Goal: Task Accomplishment & Management: Manage account settings

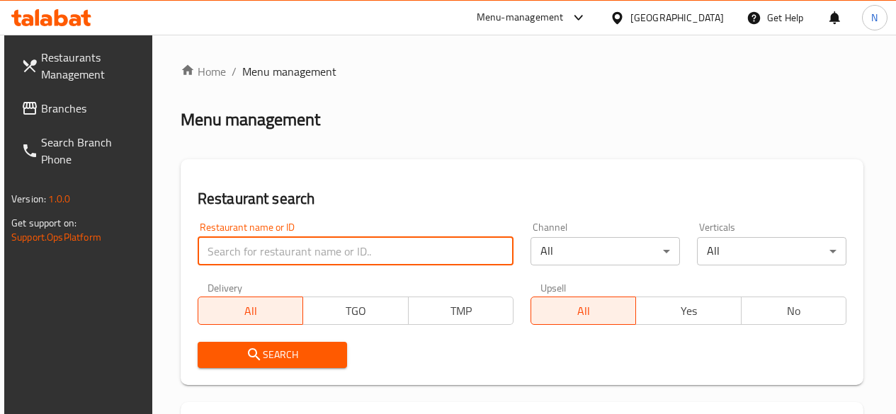
click at [247, 246] on input "search" at bounding box center [356, 251] width 316 height 28
type input "cfc"
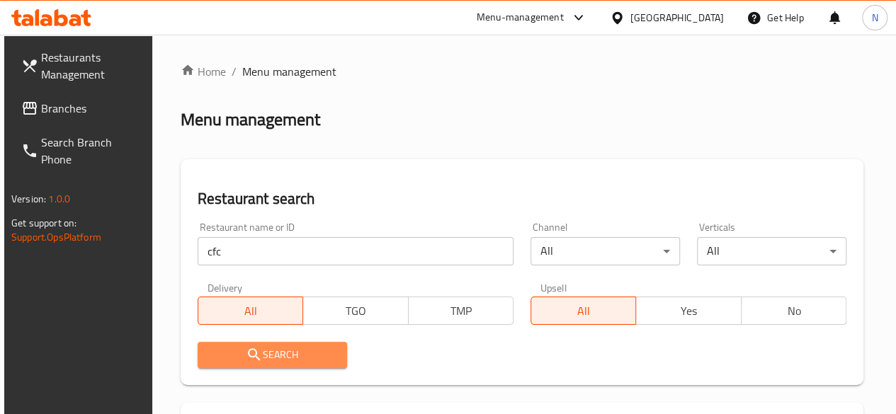
click at [269, 354] on span "Search" at bounding box center [272, 355] width 127 height 18
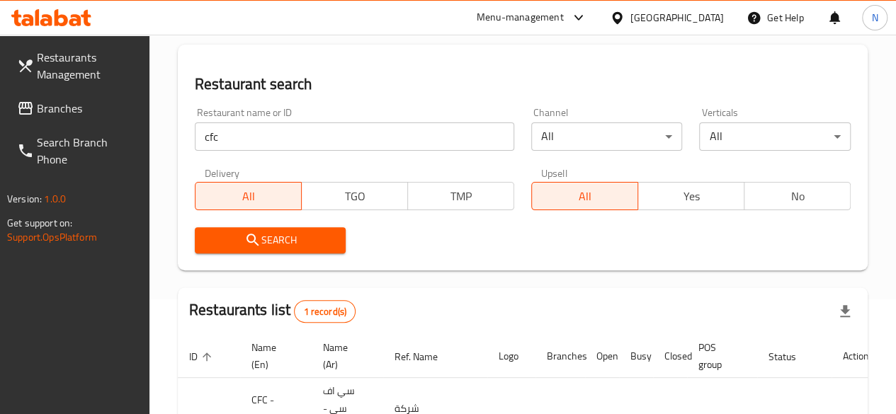
scroll to position [213, 0]
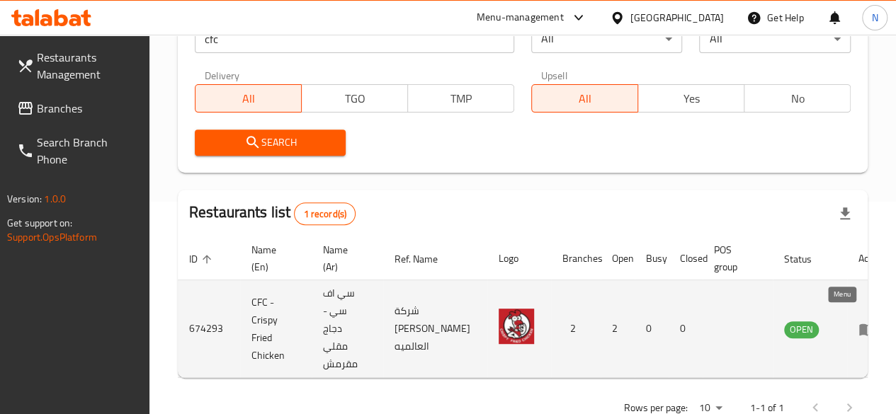
click at [859, 324] on icon "enhanced table" at bounding box center [867, 330] width 16 height 12
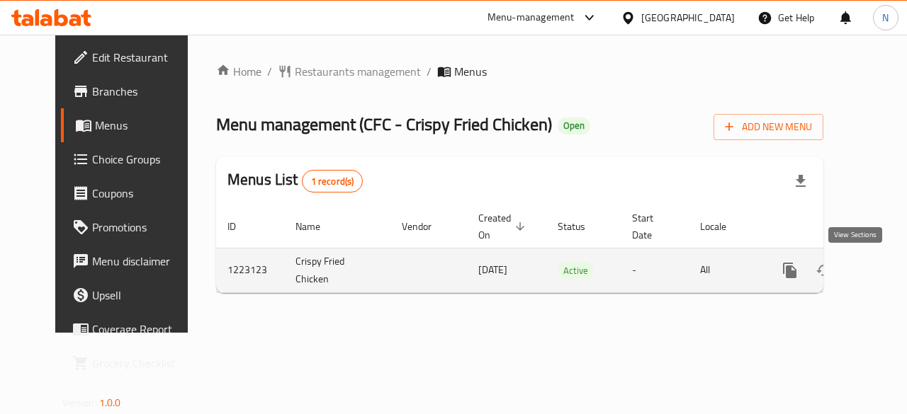
click at [883, 278] on icon "enhanced table" at bounding box center [891, 270] width 17 height 17
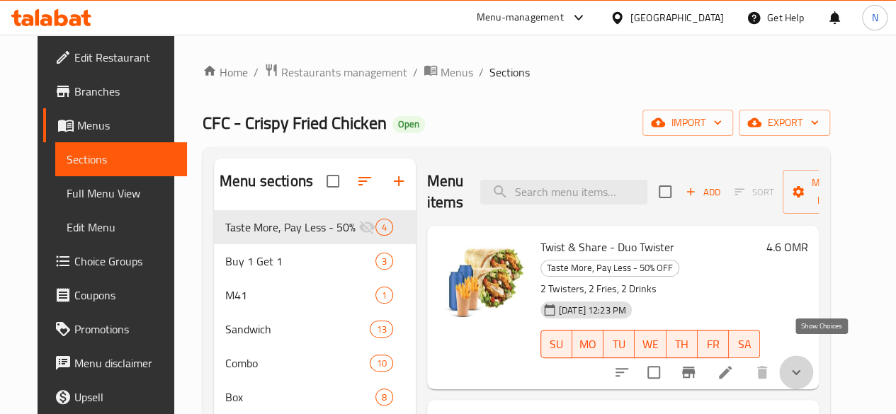
click at [800, 370] on icon "show more" at bounding box center [796, 372] width 9 height 5
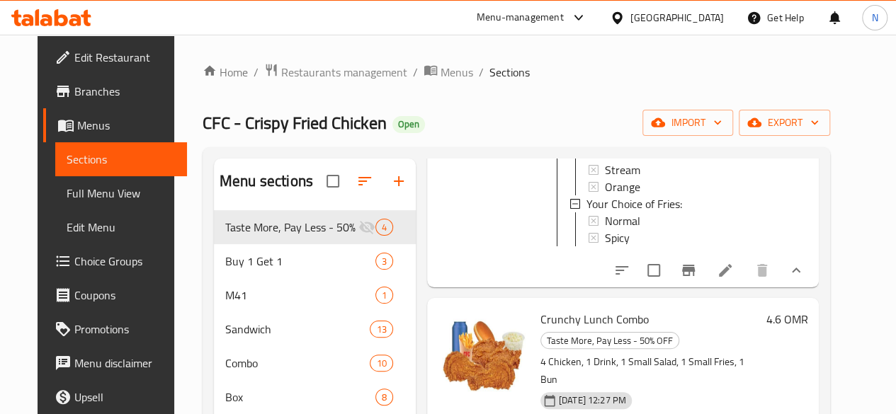
scroll to position [213, 0]
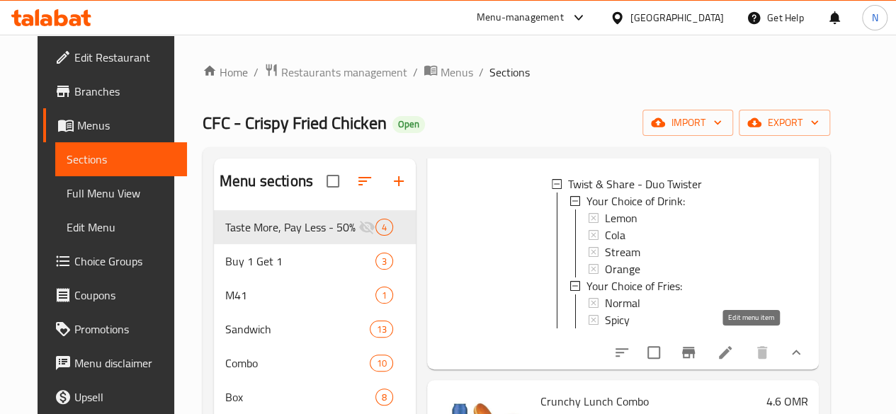
click at [734, 348] on icon at bounding box center [725, 352] width 17 height 17
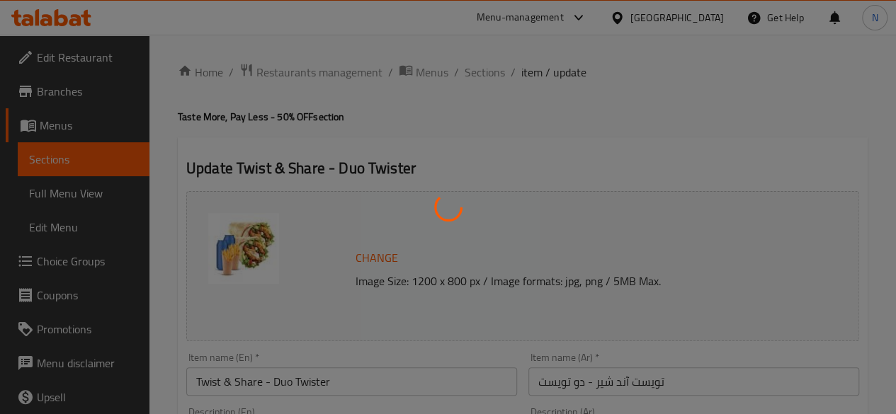
type input "اختيارك من المشروب:"
type input "1"
type input "اختيارك من البطاطس المقلية:"
type input "1"
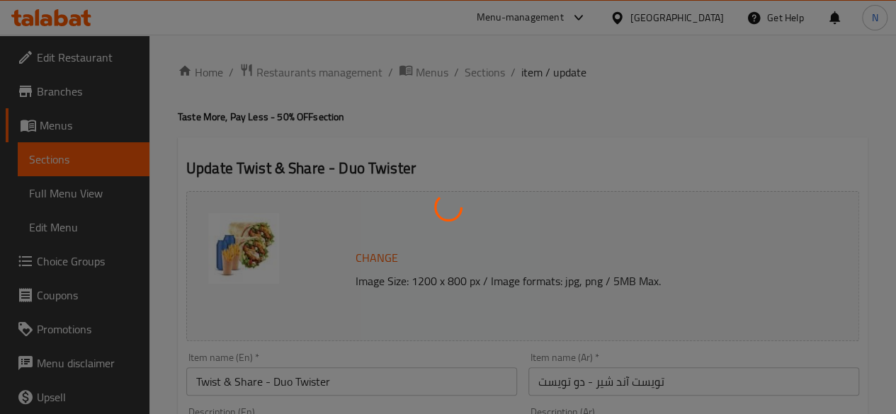
type input "1"
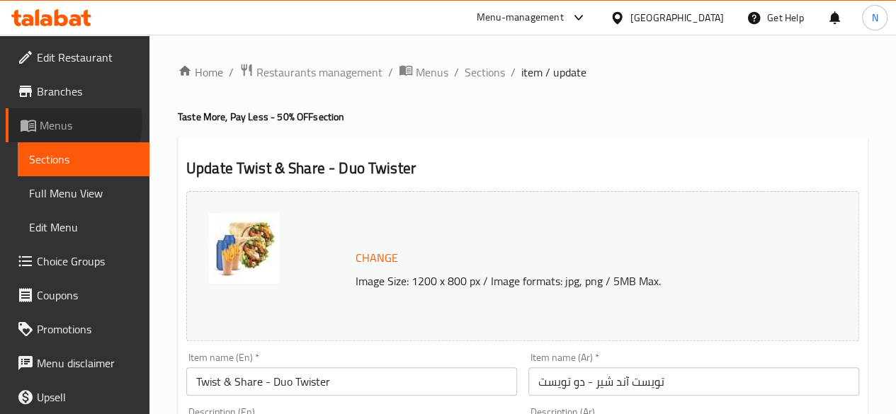
click at [68, 122] on span "Menus" at bounding box center [89, 125] width 98 height 17
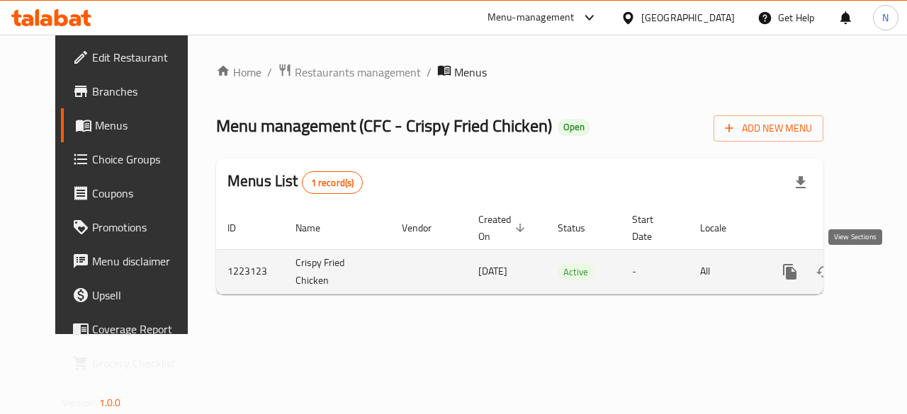
click at [883, 271] on icon "enhanced table" at bounding box center [891, 272] width 17 height 17
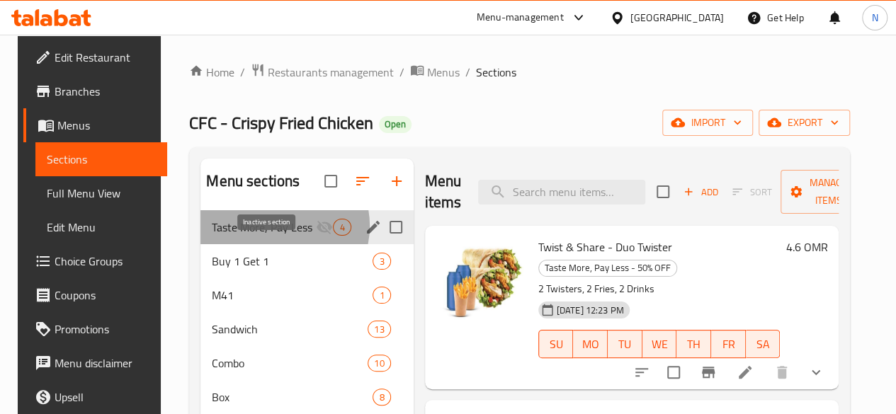
click at [316, 236] on icon "Menu sections" at bounding box center [324, 227] width 17 height 17
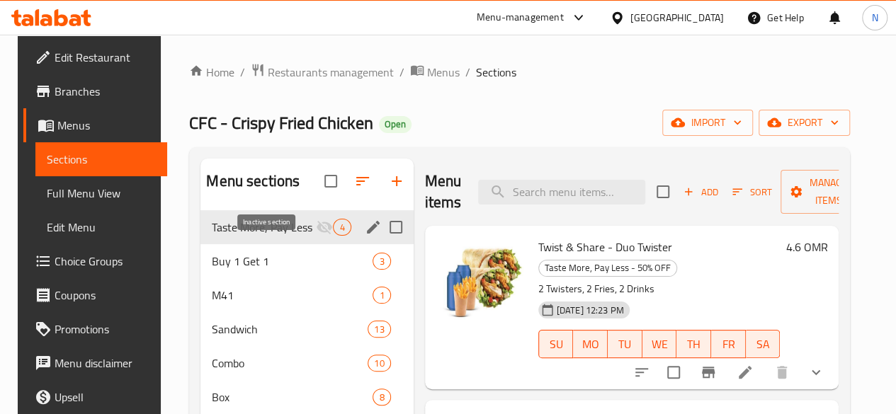
click at [316, 236] on icon "Menu sections" at bounding box center [324, 227] width 17 height 17
click at [365, 236] on icon "edit" at bounding box center [373, 227] width 17 height 17
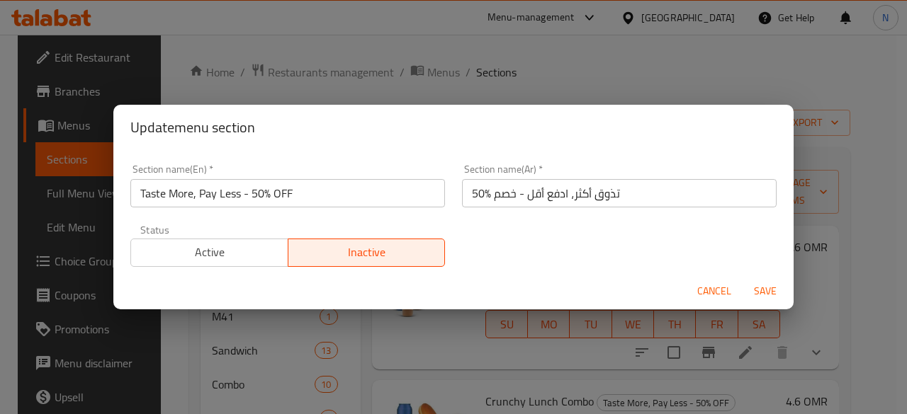
click at [242, 249] on span "Active" at bounding box center [210, 252] width 146 height 21
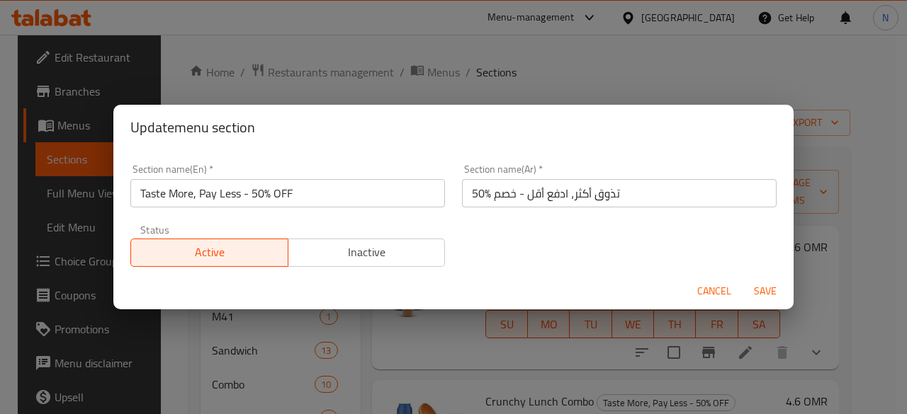
click at [762, 285] on span "Save" at bounding box center [765, 292] width 34 height 18
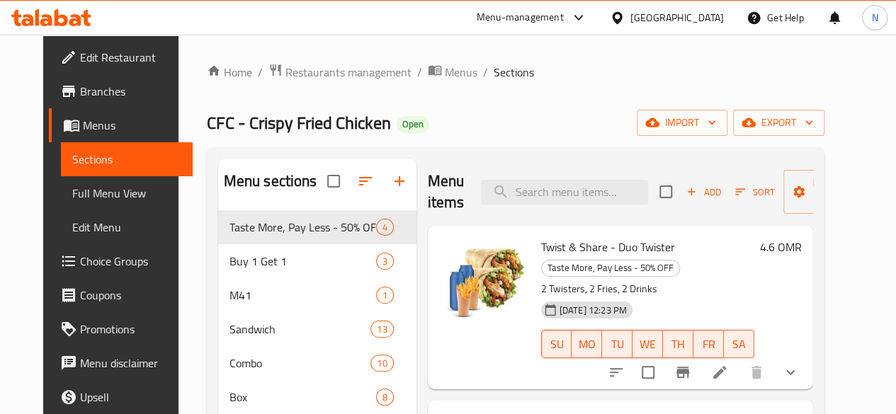
click at [802, 251] on h6 "4.6 OMR" at bounding box center [781, 247] width 42 height 20
click at [754, 251] on h6 "Twist & Share - Duo Twister Taste More, Pay Less - 50% OFF" at bounding box center [647, 257] width 213 height 40
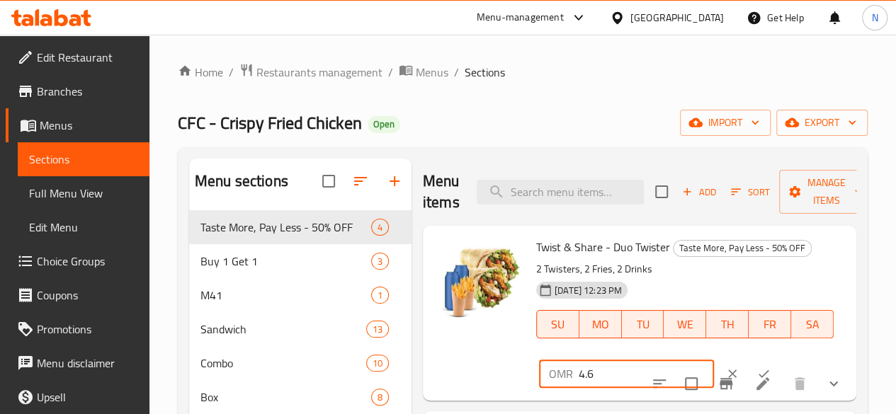
click at [579, 385] on input "4.6" at bounding box center [646, 374] width 135 height 28
click at [579, 369] on input "4.6" at bounding box center [646, 374] width 135 height 28
type input "4"
type input "5"
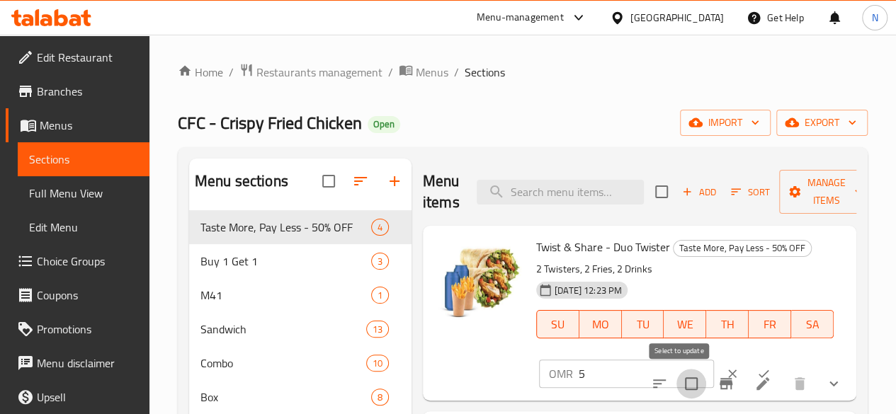
click at [689, 373] on input "checkbox" at bounding box center [692, 384] width 30 height 30
click at [693, 373] on input "checkbox" at bounding box center [692, 384] width 30 height 30
click at [596, 375] on input "5" at bounding box center [646, 374] width 135 height 28
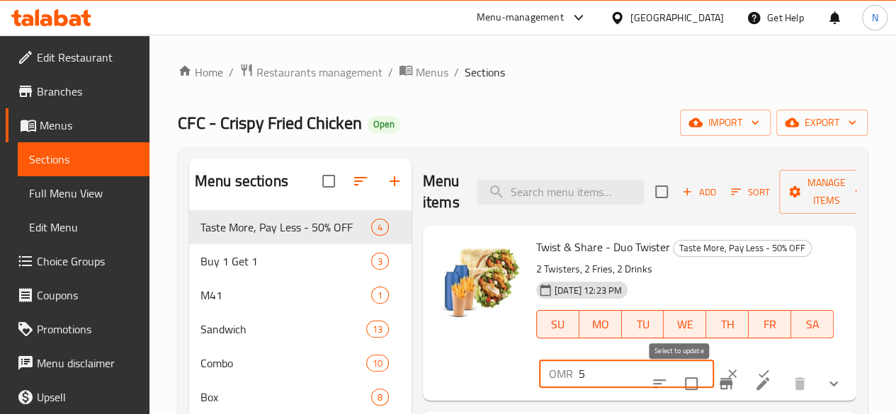
click at [692, 373] on input "checkbox" at bounding box center [692, 384] width 30 height 30
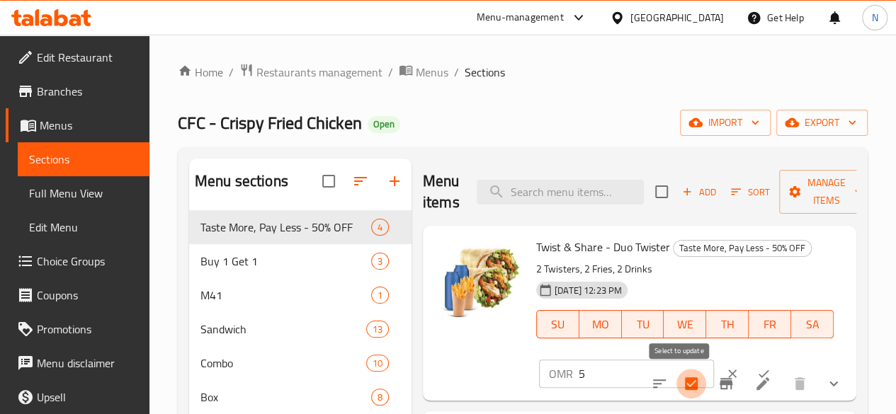
click at [692, 373] on input "checkbox" at bounding box center [692, 384] width 30 height 30
click at [685, 381] on input "checkbox" at bounding box center [692, 384] width 30 height 30
click at [691, 371] on input "checkbox" at bounding box center [692, 384] width 30 height 30
checkbox input "false"
click at [748, 366] on button "ok" at bounding box center [763, 373] width 31 height 31
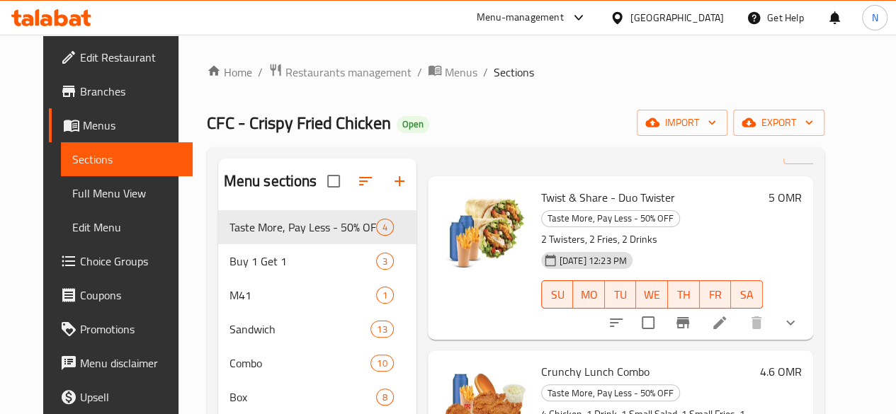
scroll to position [71, 0]
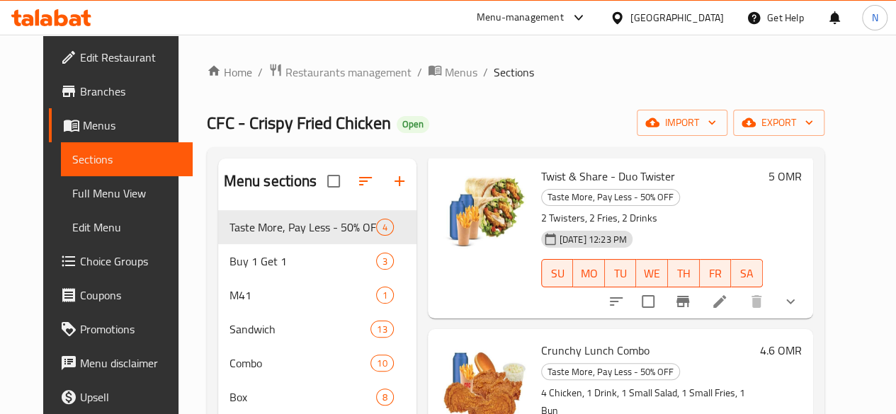
click at [740, 289] on li at bounding box center [720, 302] width 40 height 26
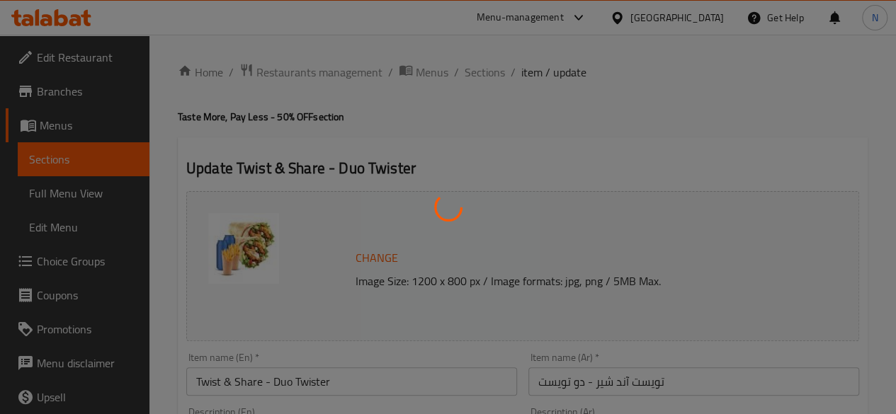
type input "اختيارك من المشروب:"
type input "1"
type input "اختيارك من البطاطس المقلية:"
type input "1"
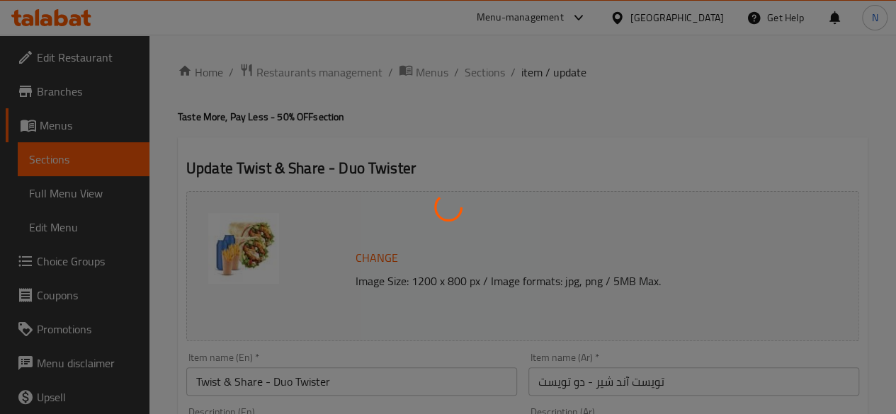
type input "1"
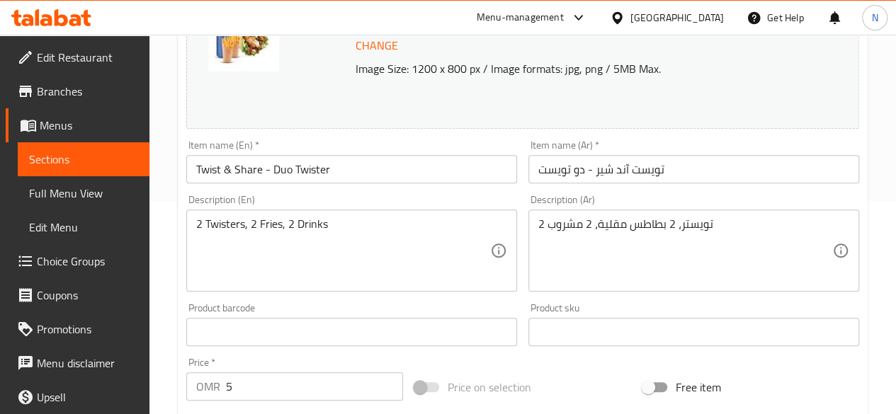
scroll to position [354, 0]
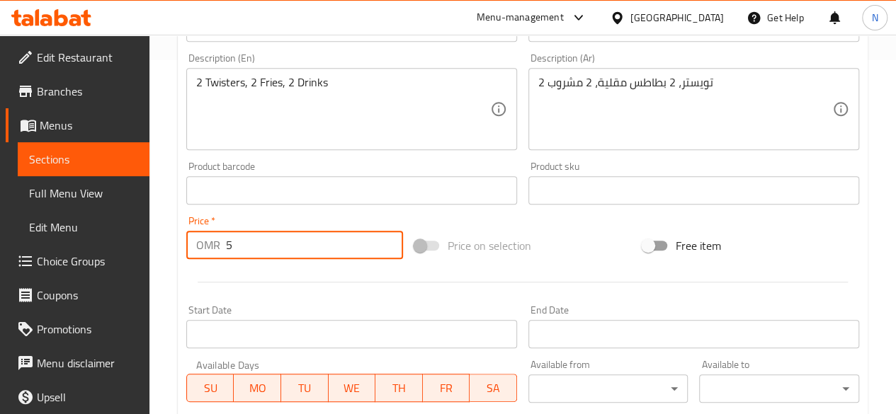
click at [249, 242] on input "5" at bounding box center [314, 245] width 177 height 28
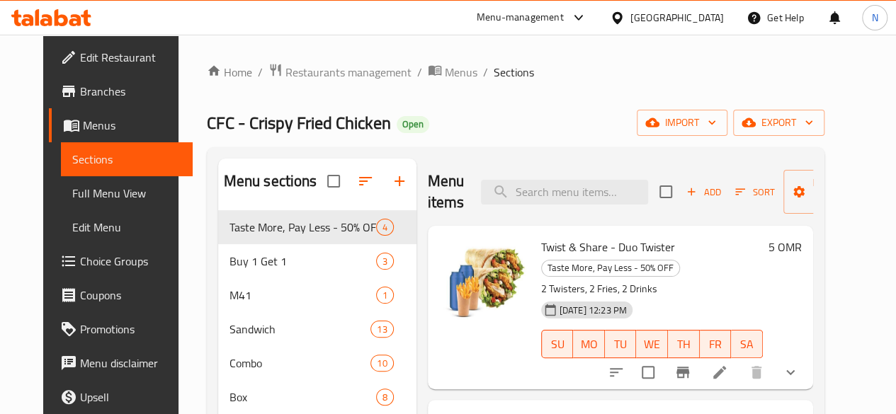
click at [802, 248] on h6 "5 OMR" at bounding box center [785, 247] width 33 height 20
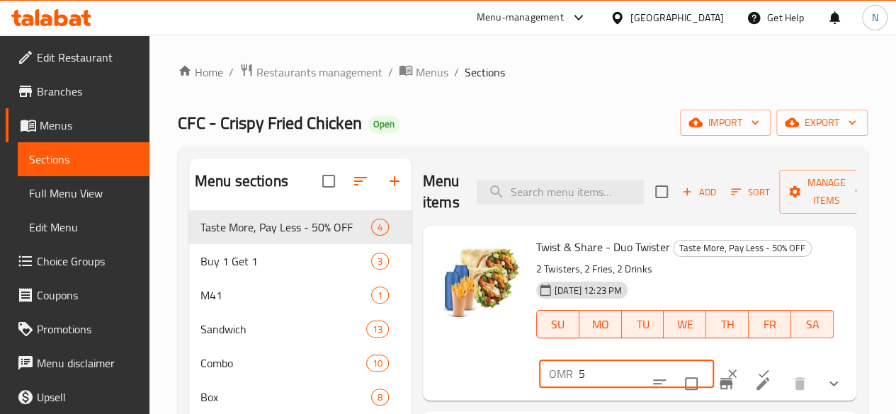
click at [579, 376] on input "5" at bounding box center [646, 374] width 135 height 28
type input "5.6"
click at [694, 373] on input "checkbox" at bounding box center [692, 384] width 30 height 30
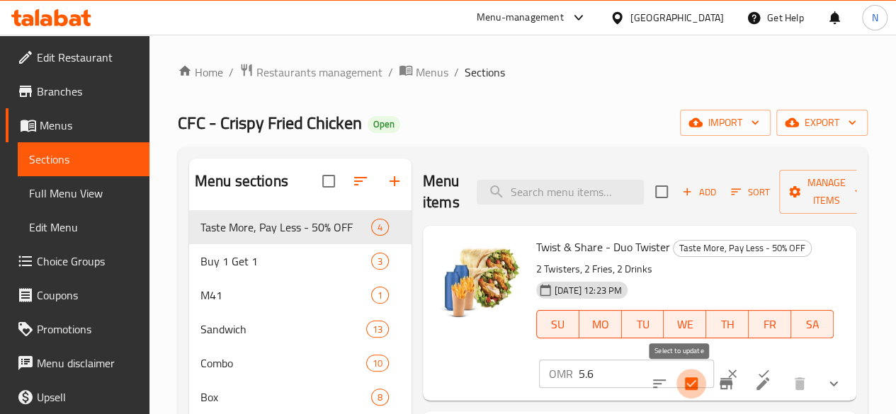
click at [690, 369] on input "checkbox" at bounding box center [692, 384] width 30 height 30
checkbox input "false"
click at [748, 366] on button "ok" at bounding box center [763, 373] width 31 height 31
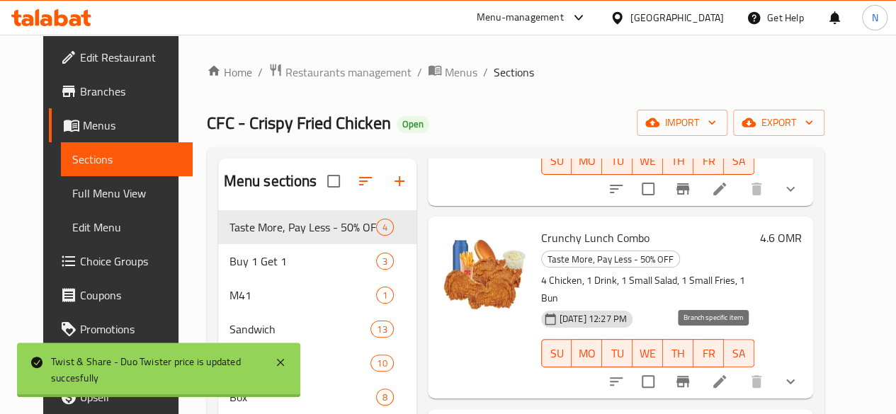
scroll to position [155, 0]
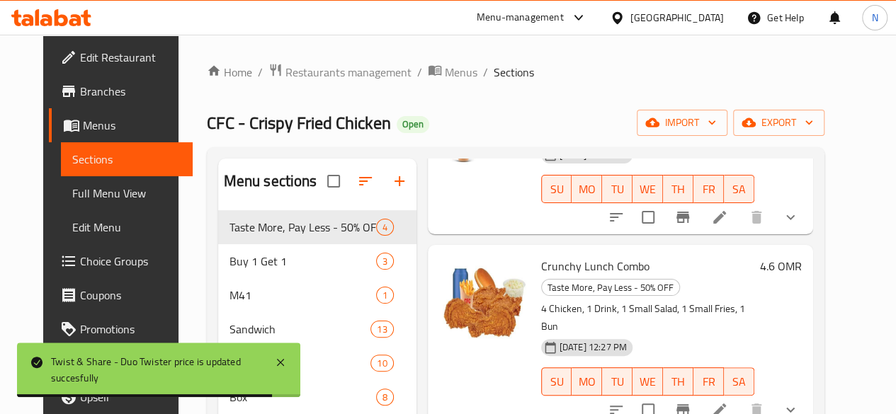
click at [802, 256] on h6 "4.6 OMR" at bounding box center [781, 266] width 42 height 20
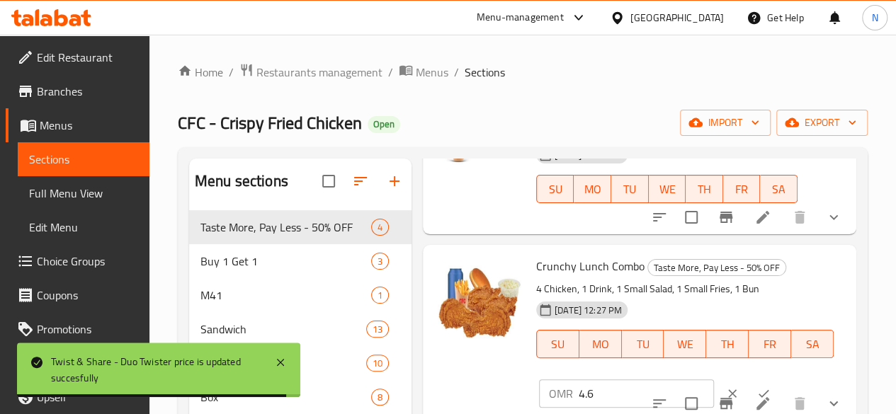
scroll to position [183, 0]
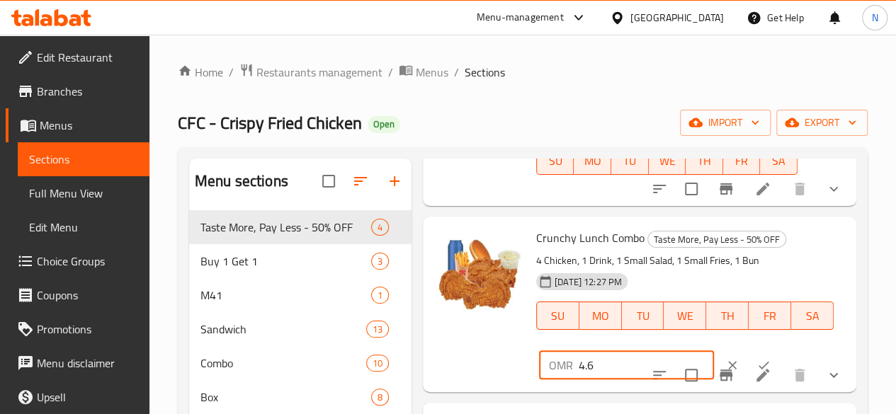
click at [579, 351] on input "4.6" at bounding box center [646, 365] width 135 height 28
type input "4"
type input "5.6"
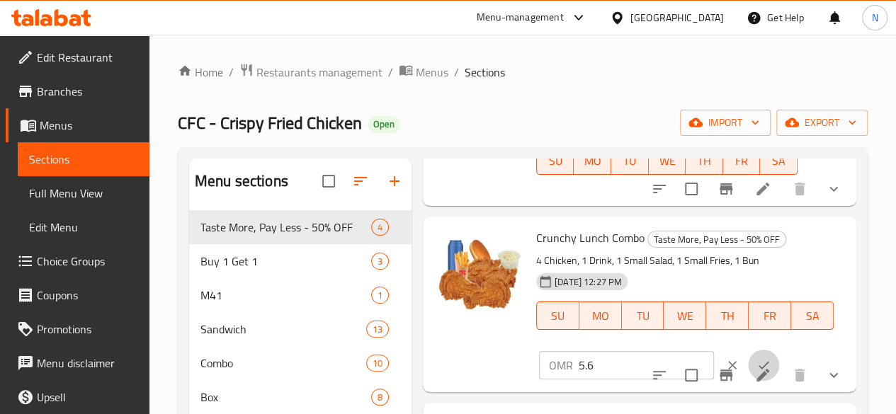
click at [748, 350] on button "ok" at bounding box center [763, 365] width 31 height 31
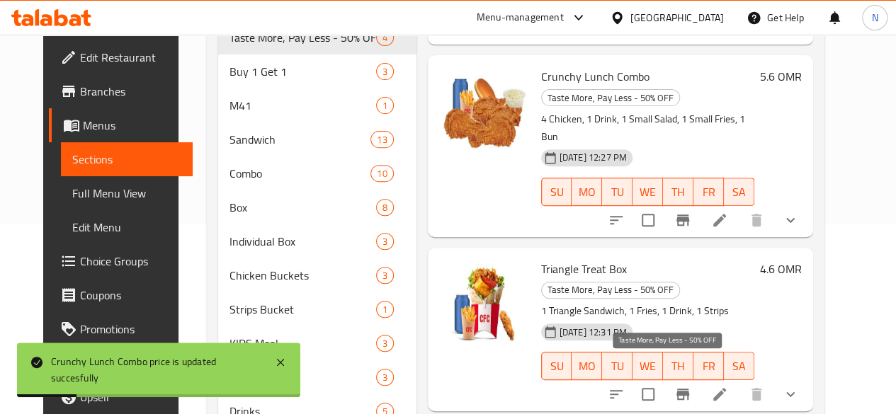
scroll to position [213, 0]
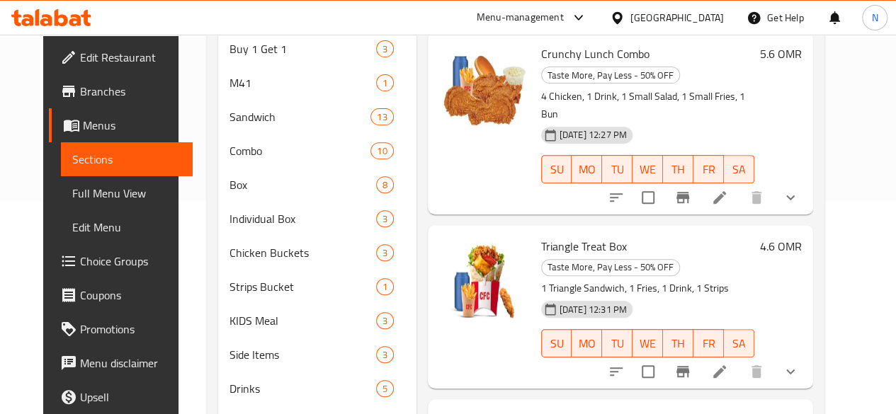
click at [802, 237] on h6 "4.6 OMR" at bounding box center [781, 247] width 42 height 20
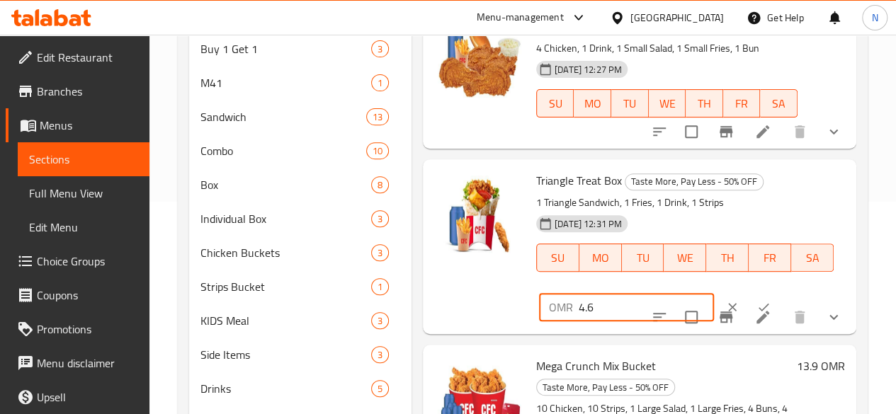
click at [579, 293] on input "4.6" at bounding box center [646, 307] width 135 height 28
type input "5.6"
click at [748, 292] on button "ok" at bounding box center [763, 307] width 31 height 31
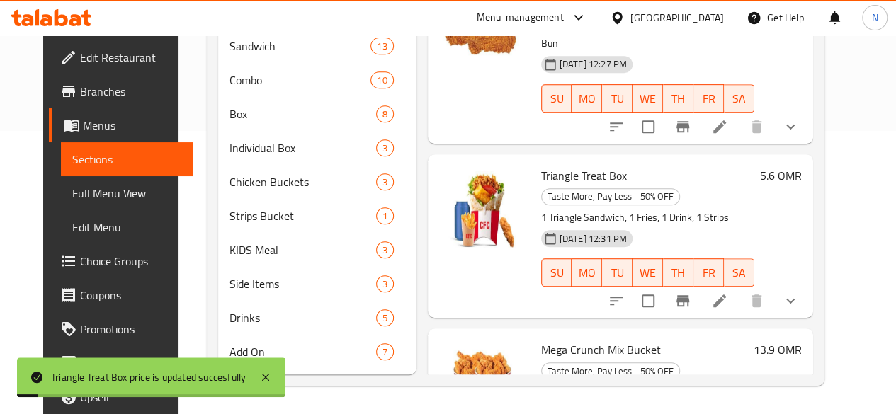
scroll to position [304, 0]
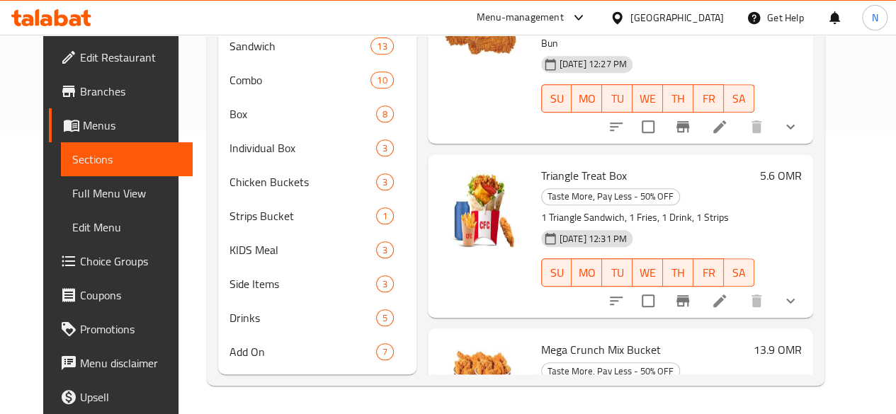
click at [802, 340] on h6 "13.9 OMR" at bounding box center [778, 350] width 48 height 20
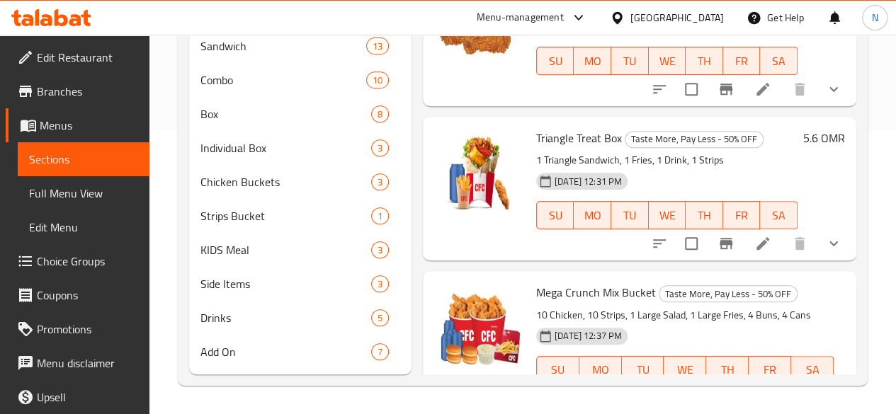
scroll to position [183, 0]
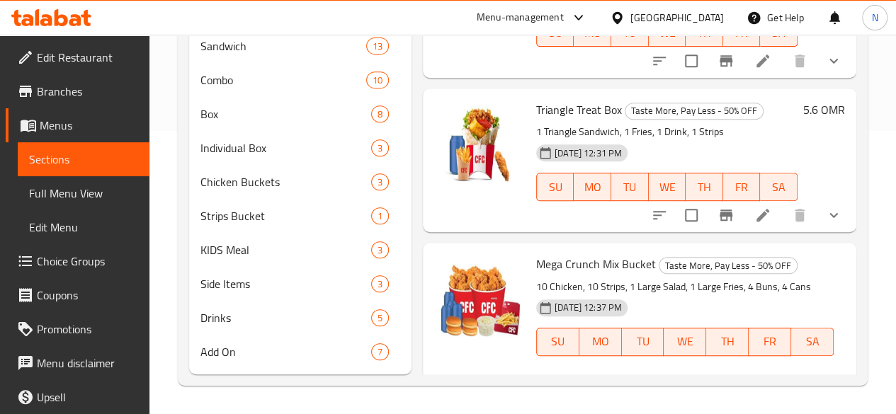
click at [579, 378] on input "13.9" at bounding box center [646, 392] width 135 height 28
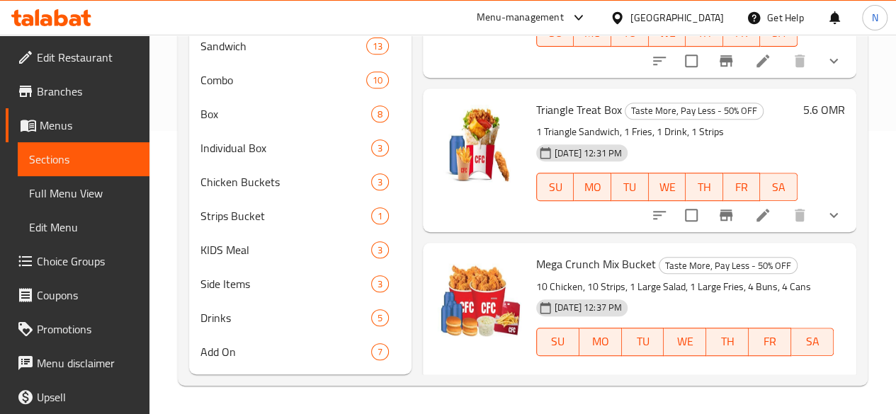
type input "16"
click at [748, 376] on button "ok" at bounding box center [763, 391] width 31 height 31
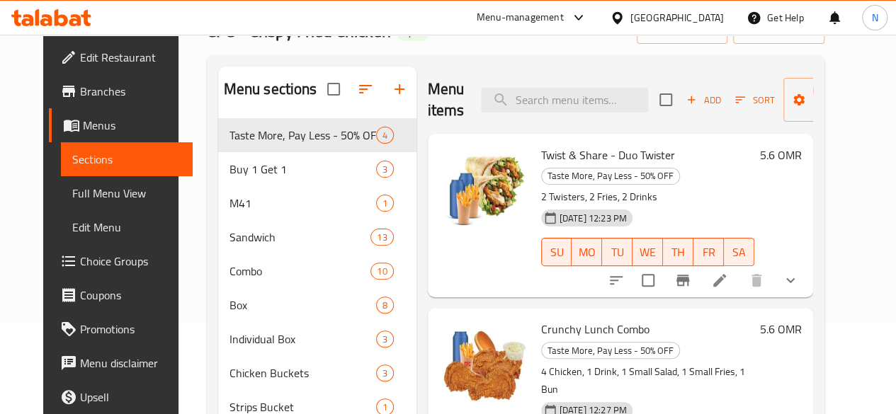
scroll to position [91, 0]
click at [570, 213] on span "[DATE] 12:23 PM" at bounding box center [593, 219] width 79 height 13
click at [726, 275] on icon at bounding box center [719, 281] width 13 height 13
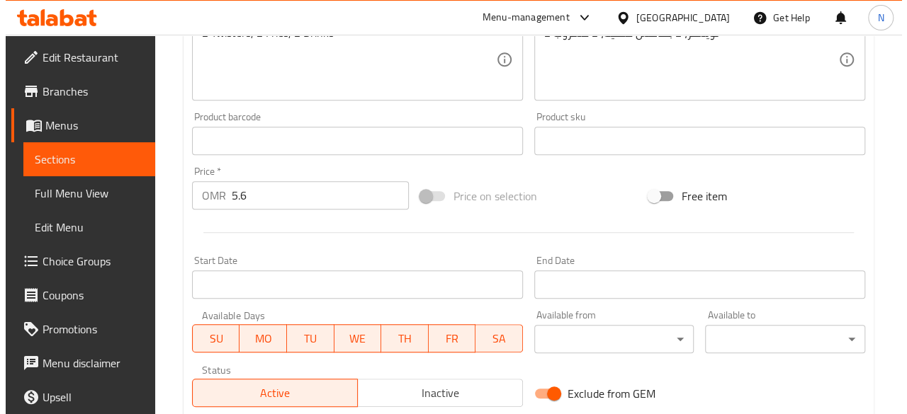
scroll to position [475, 0]
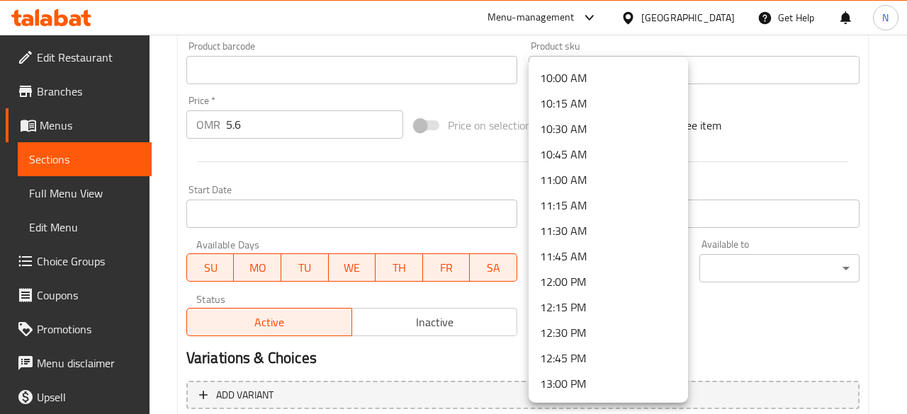
scroll to position [992, 0]
click at [581, 247] on li "11:30 AM" at bounding box center [607, 257] width 159 height 26
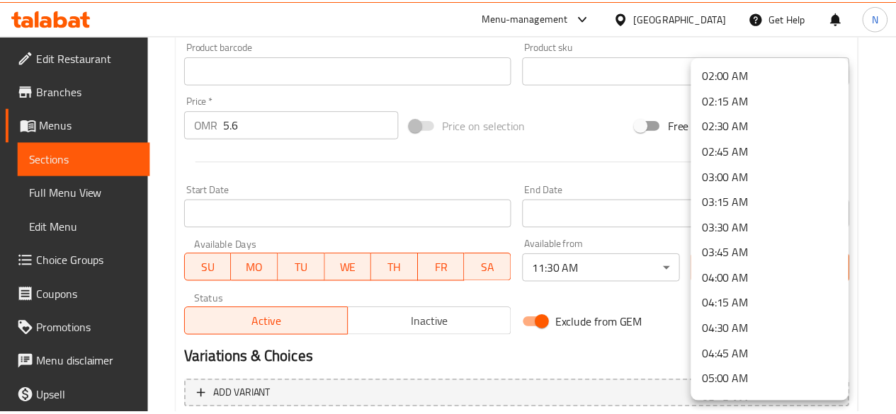
scroll to position [154, 0]
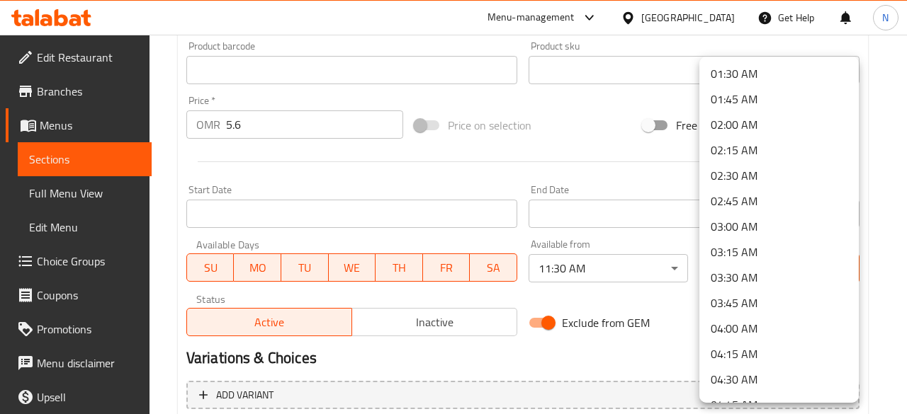
click at [738, 375] on li "04:30 AM" at bounding box center [778, 380] width 159 height 26
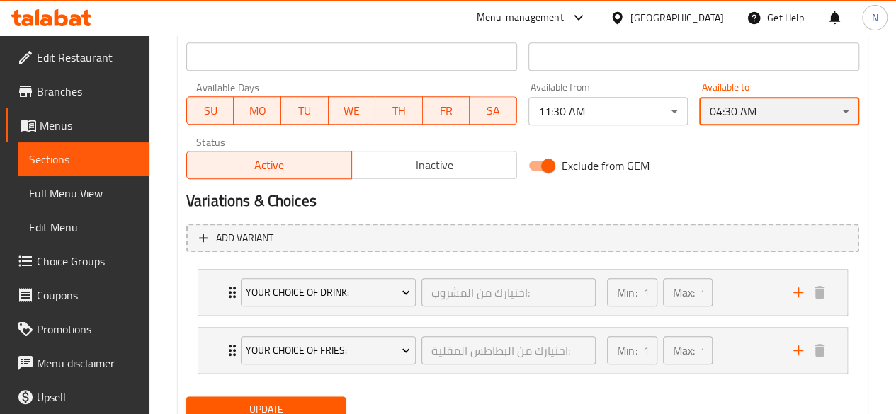
scroll to position [687, 0]
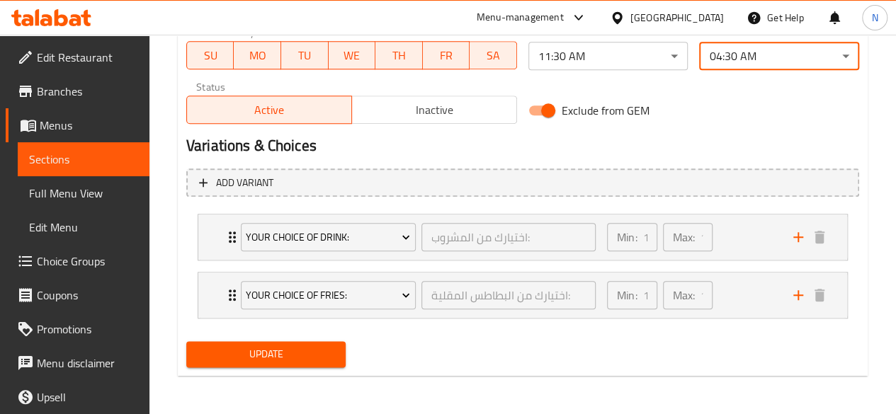
click at [313, 350] on span "Update" at bounding box center [266, 355] width 137 height 18
